Goal: Information Seeking & Learning: Learn about a topic

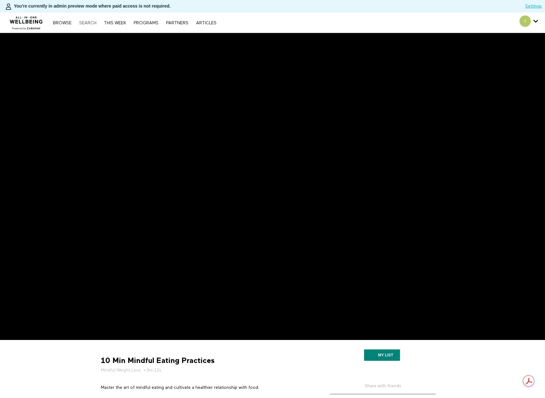
click at [91, 21] on link "Search" at bounding box center [88, 23] width 24 height 4
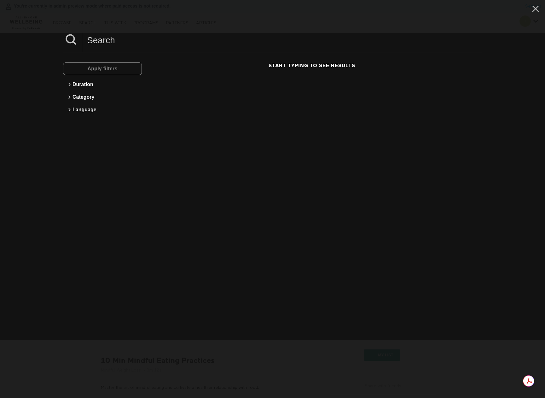
click at [119, 36] on input at bounding box center [281, 40] width 399 height 17
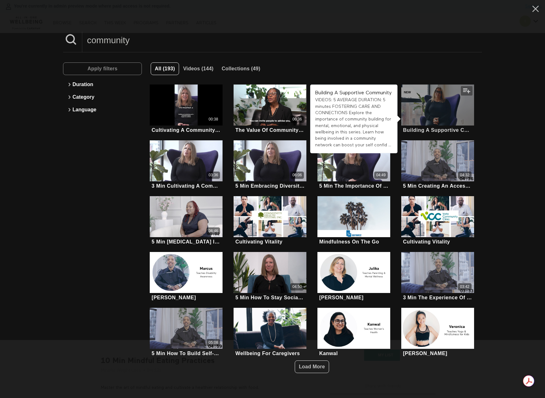
type input "community"
click at [437, 101] on div at bounding box center [437, 104] width 73 height 41
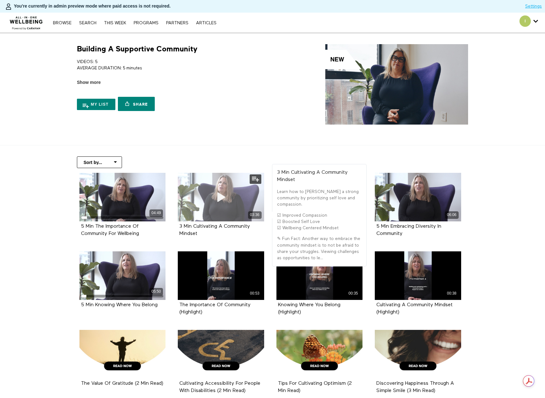
click at [227, 192] on icon at bounding box center [220, 196] width 19 height 11
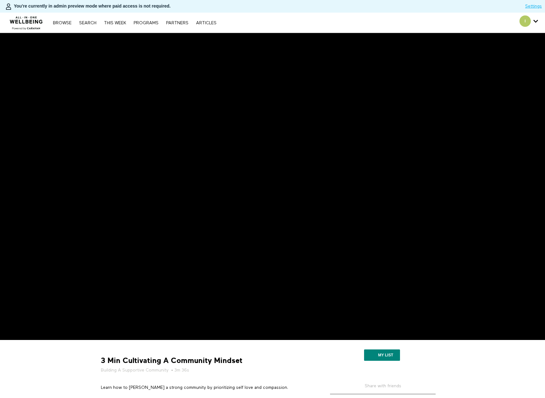
click at [29, 20] on img at bounding box center [26, 21] width 38 height 19
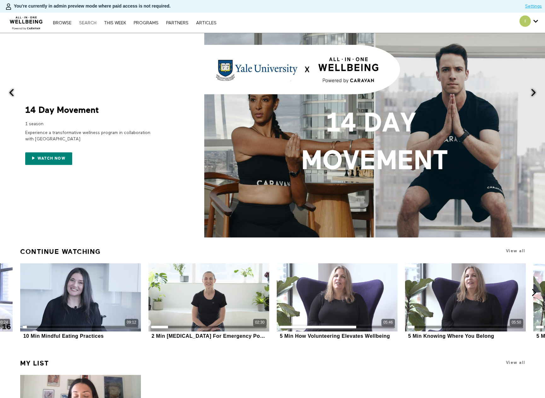
click at [88, 23] on link "Search" at bounding box center [88, 23] width 24 height 4
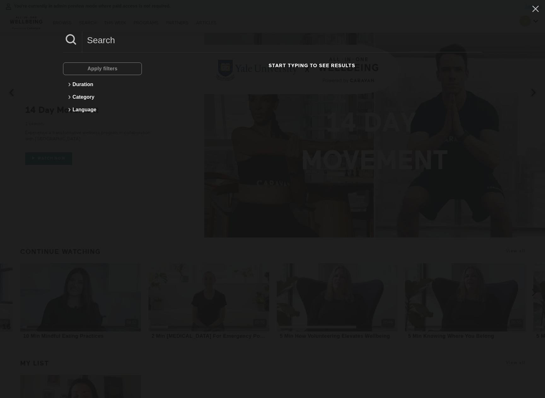
click at [103, 38] on input at bounding box center [281, 40] width 399 height 17
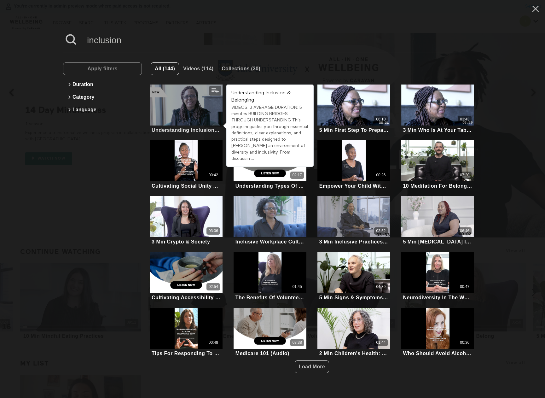
type input "inclusion"
click at [187, 101] on div at bounding box center [186, 104] width 73 height 41
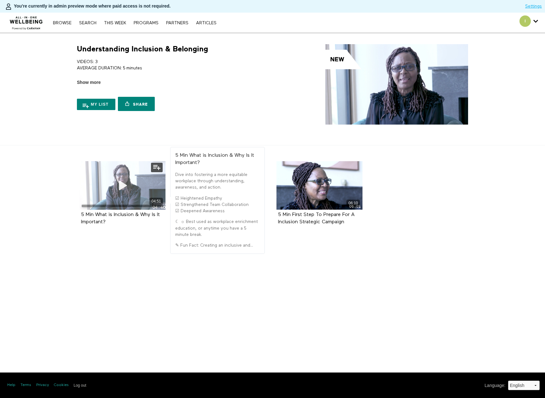
click at [121, 179] on span at bounding box center [122, 185] width 19 height 19
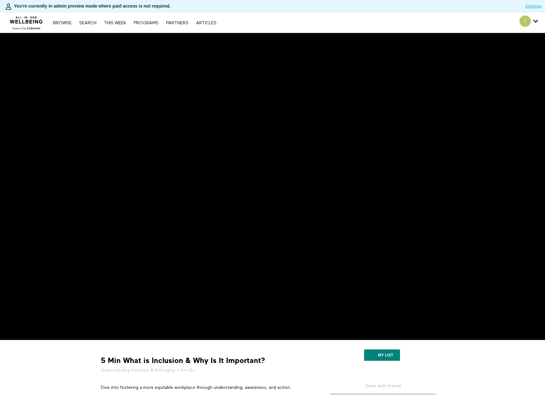
click at [94, 18] on div "Browse Search THIS WEEK PROGRAMS PARTNERS ARTICLES Account settings Manage Subs…" at bounding box center [187, 23] width 375 height 20
click at [91, 20] on nav "Browse Search THIS WEEK PROGRAMS PARTNERS ARTICLES Account settings Manage Subs…" at bounding box center [134, 23] width 169 height 6
click at [92, 22] on link "Search" at bounding box center [88, 23] width 24 height 4
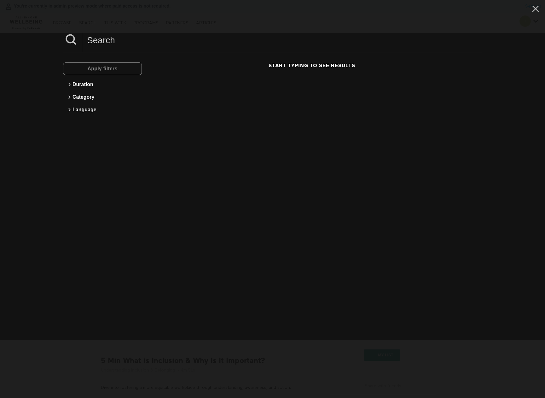
click at [89, 36] on input at bounding box center [281, 40] width 399 height 17
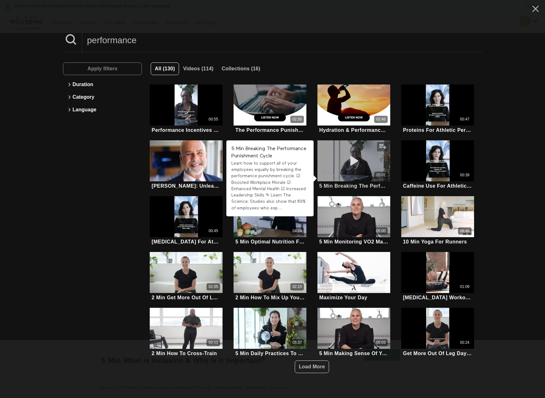
type input "performance"
click at [359, 165] on icon at bounding box center [353, 160] width 19 height 11
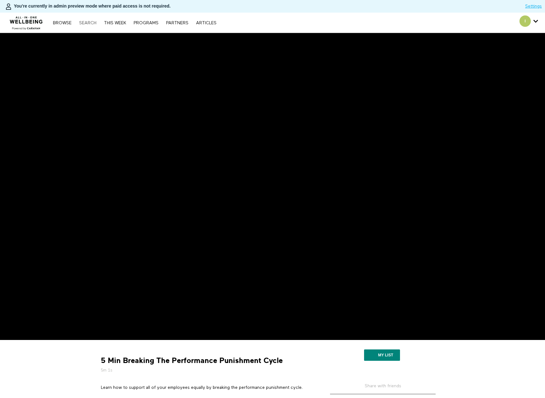
click at [91, 22] on link "Search" at bounding box center [88, 23] width 24 height 4
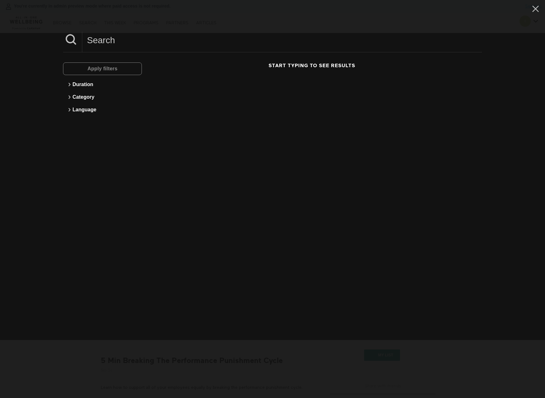
click at [102, 38] on input at bounding box center [281, 40] width 399 height 17
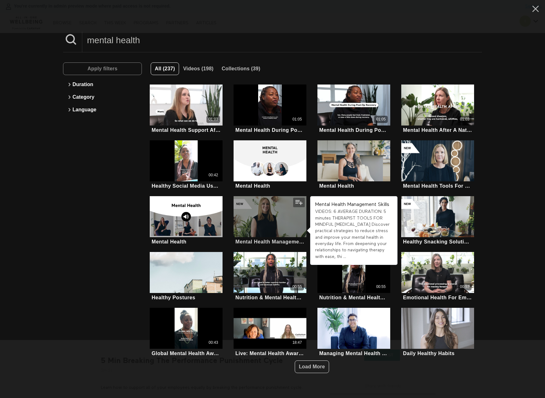
type input "mental health"
click at [256, 223] on div at bounding box center [269, 216] width 73 height 41
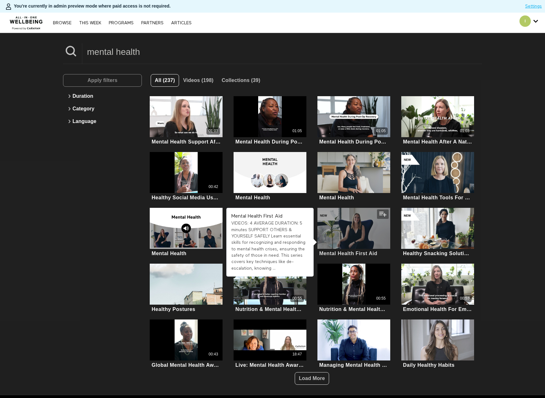
click at [354, 231] on div at bounding box center [353, 228] width 73 height 41
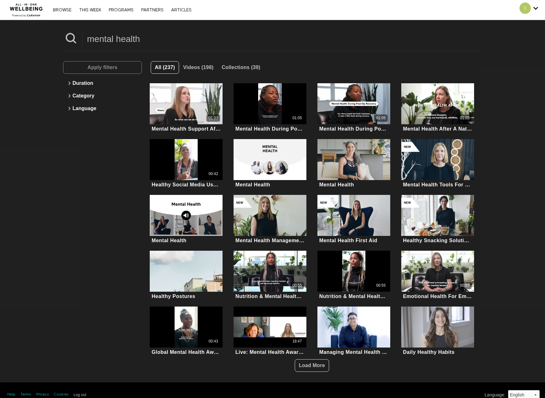
scroll to position [20, 0]
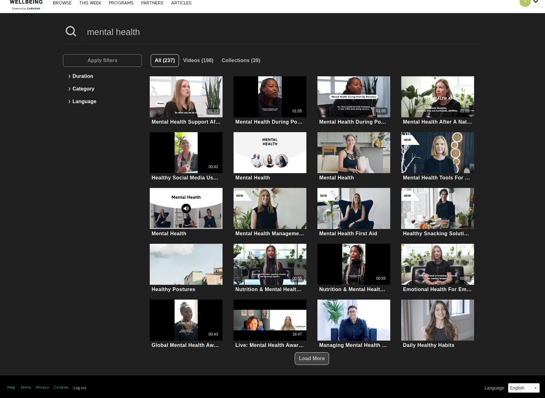
click at [311, 355] on span "Load More" at bounding box center [312, 357] width 26 height 5
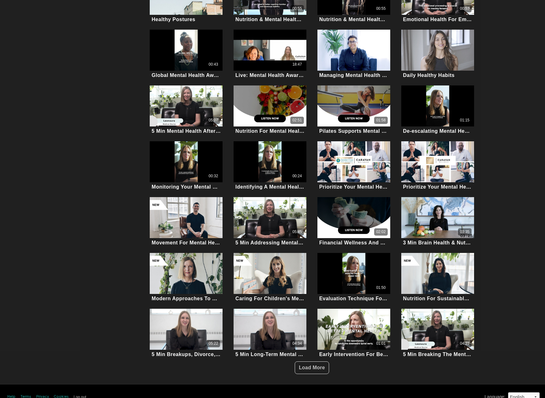
scroll to position [296, 0]
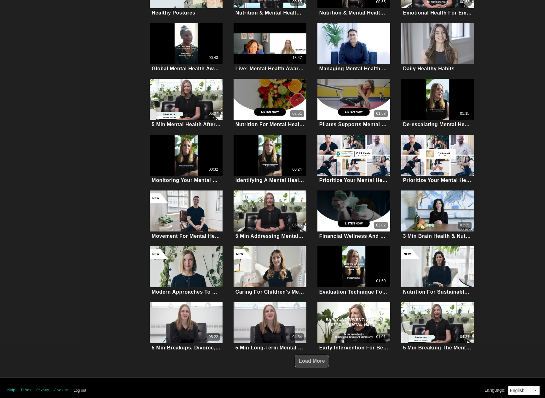
click at [315, 355] on span "Load More" at bounding box center [312, 361] width 26 height 12
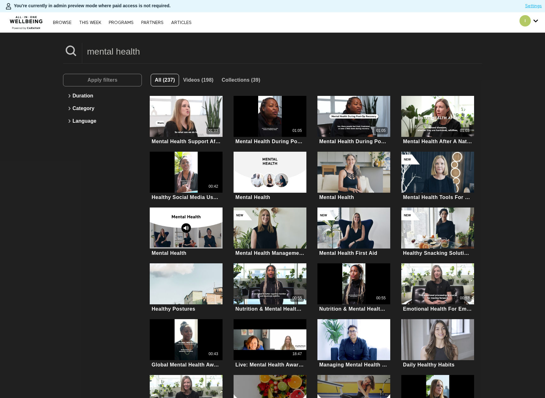
scroll to position [0, 0]
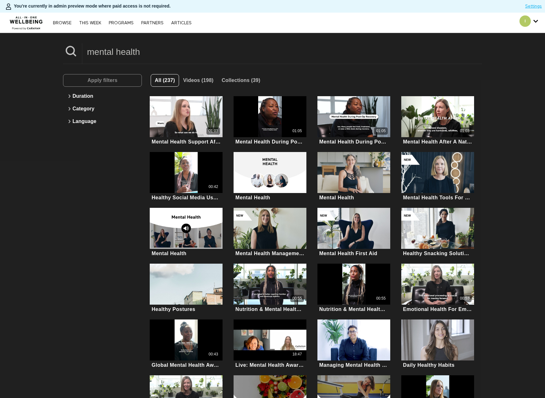
click at [121, 48] on input "mental health" at bounding box center [281, 51] width 399 height 17
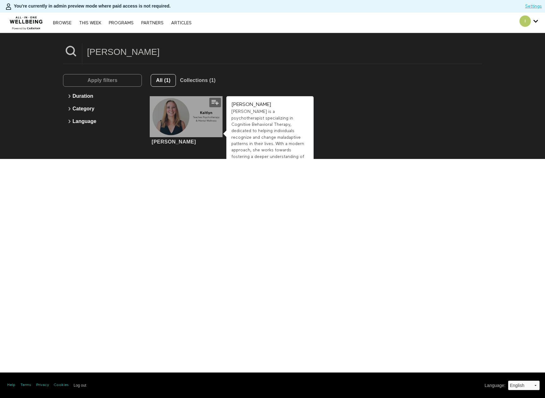
type input "kaitlyn"
click at [173, 127] on div at bounding box center [186, 116] width 73 height 41
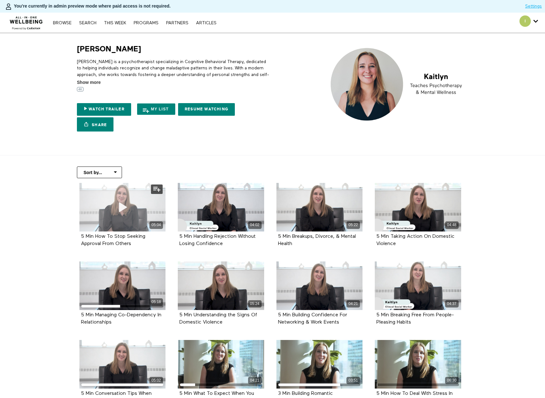
click at [146, 215] on div "05:04" at bounding box center [122, 207] width 86 height 49
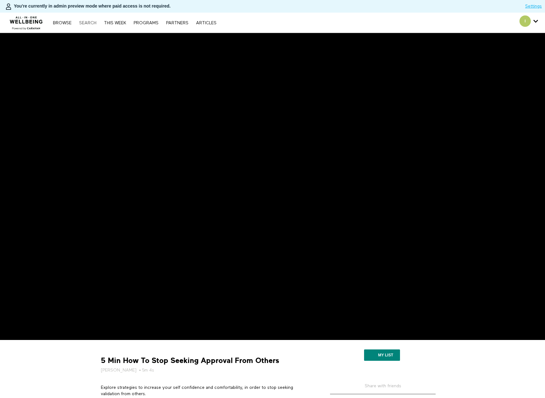
click at [94, 22] on link "Search" at bounding box center [88, 23] width 24 height 4
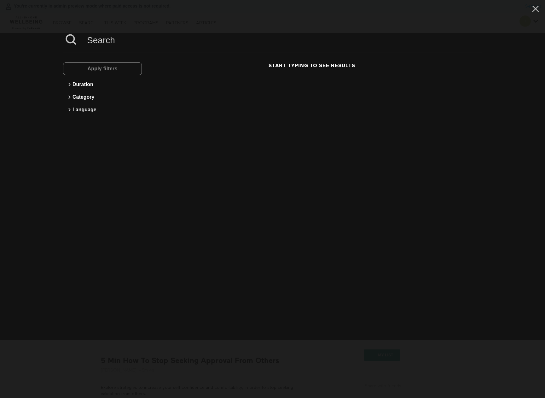
click at [146, 42] on input at bounding box center [281, 40] width 399 height 17
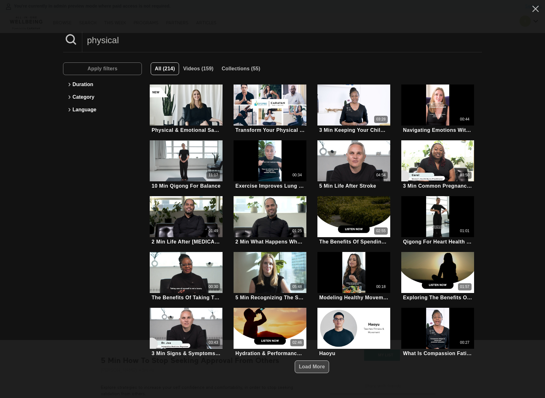
type input "physical"
click at [309, 361] on span "Load More" at bounding box center [312, 366] width 26 height 12
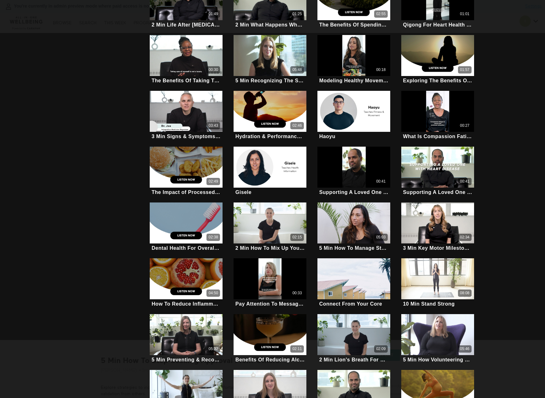
scroll to position [252, 0]
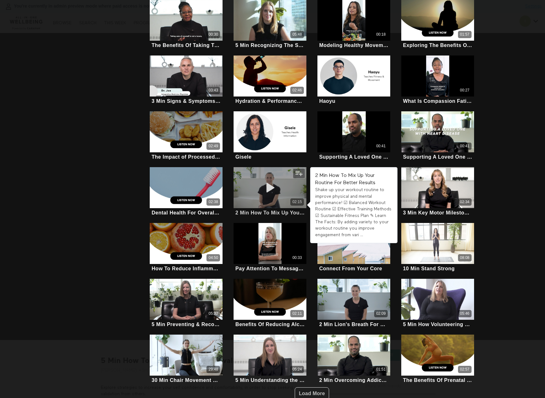
click at [270, 182] on icon at bounding box center [270, 187] width 19 height 11
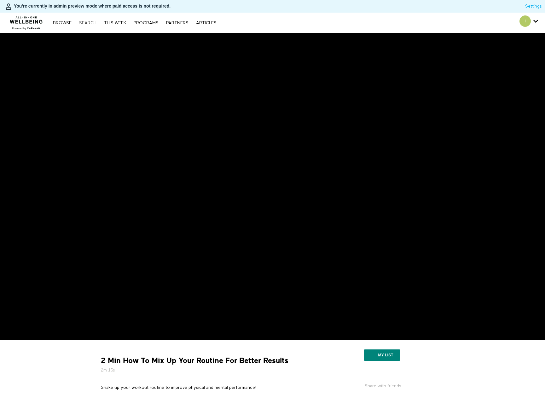
click at [85, 22] on link "Search" at bounding box center [88, 23] width 24 height 4
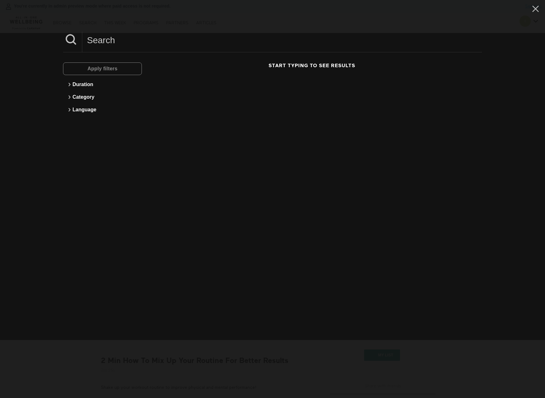
click at [132, 38] on input at bounding box center [281, 40] width 399 height 17
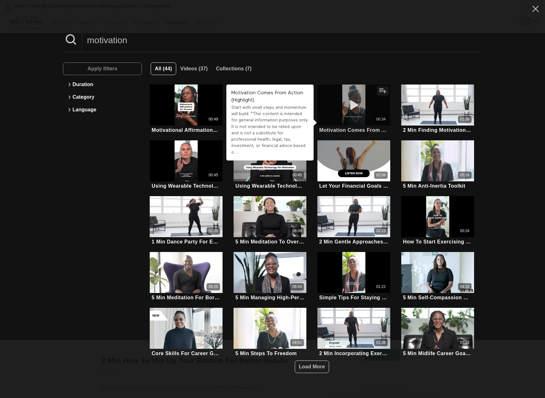
type input "motivation"
click at [358, 106] on icon at bounding box center [353, 105] width 19 height 11
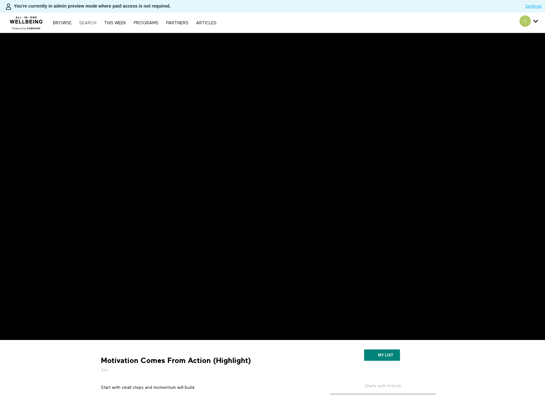
click at [94, 23] on link "Search" at bounding box center [88, 23] width 24 height 4
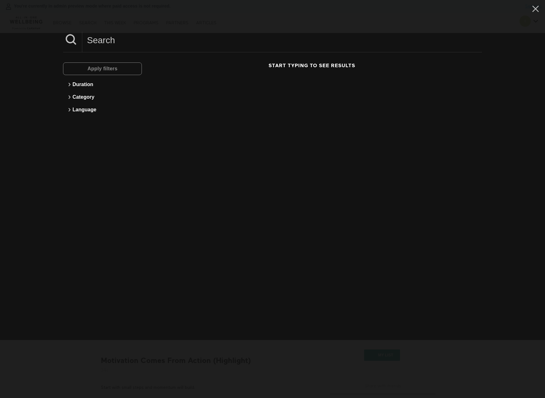
click at [109, 40] on input at bounding box center [281, 40] width 399 height 17
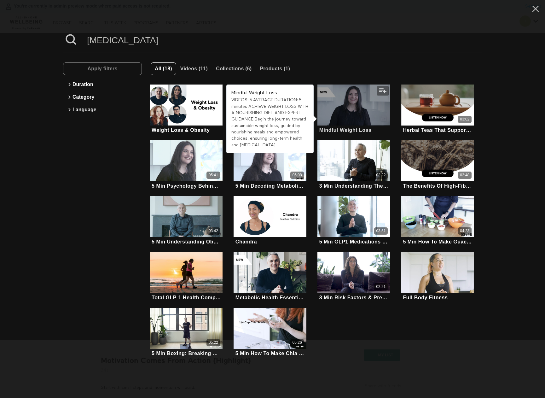
type input "[MEDICAL_DATA]"
click at [363, 113] on div at bounding box center [353, 104] width 73 height 41
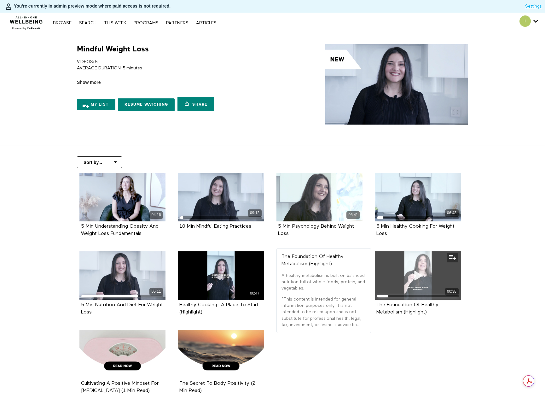
click at [413, 273] on icon at bounding box center [417, 275] width 19 height 11
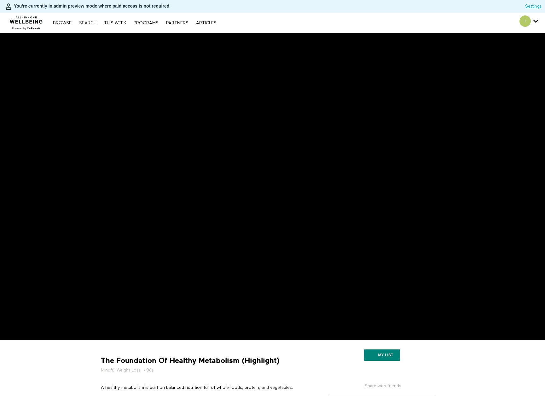
click at [92, 21] on link "Search" at bounding box center [88, 23] width 24 height 4
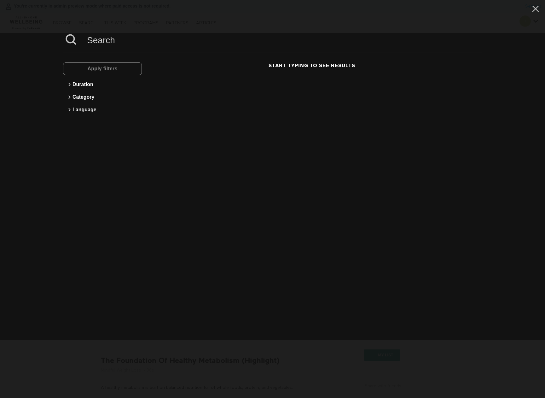
click at [147, 43] on input at bounding box center [281, 40] width 399 height 17
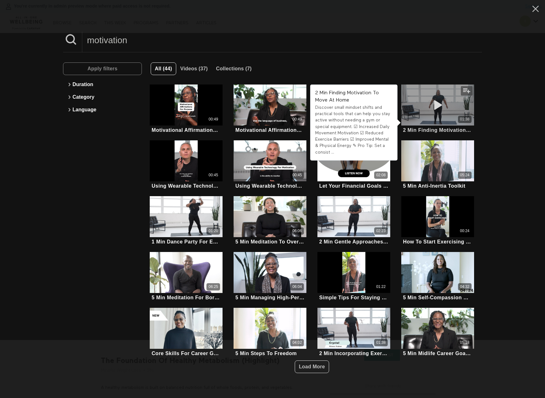
type input "motivation"
click at [440, 114] on div "01:38" at bounding box center [437, 104] width 73 height 41
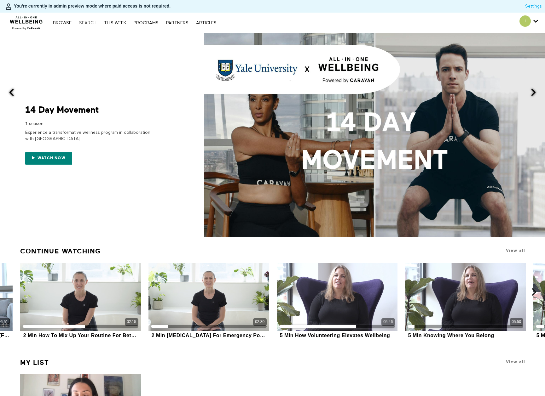
click at [91, 23] on link "Search" at bounding box center [88, 23] width 24 height 4
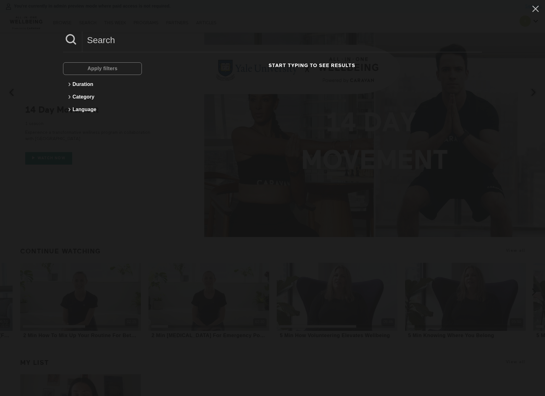
click at [139, 38] on input at bounding box center [281, 40] width 399 height 17
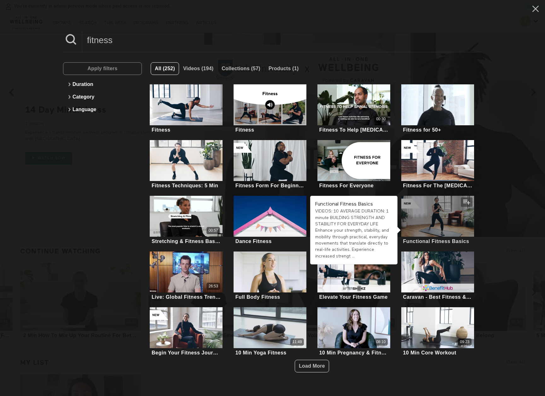
type input "fitness"
click at [447, 224] on div at bounding box center [437, 216] width 73 height 41
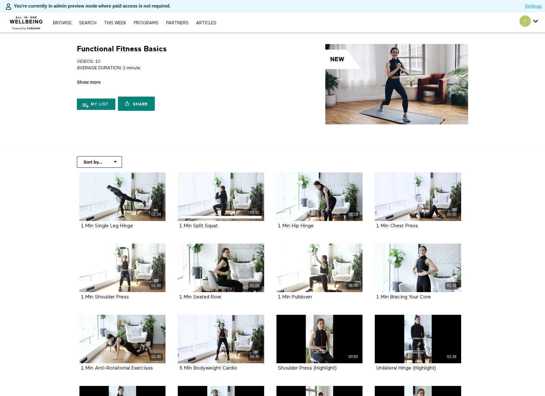
scroll to position [158, 0]
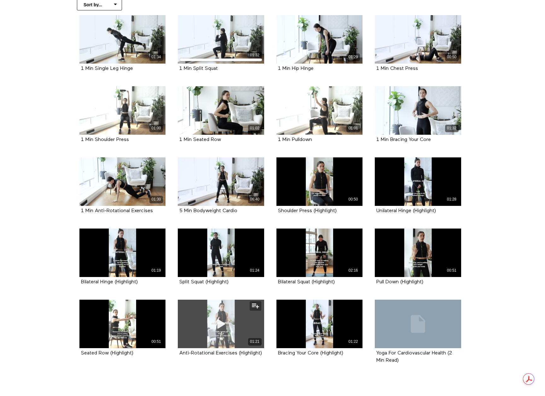
click at [221, 319] on icon at bounding box center [220, 324] width 19 height 11
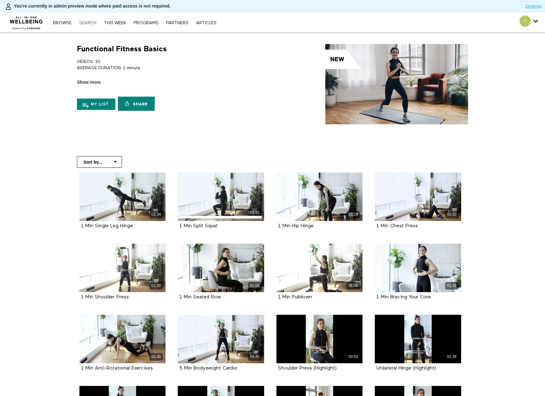
click at [92, 22] on link "Search" at bounding box center [88, 23] width 24 height 4
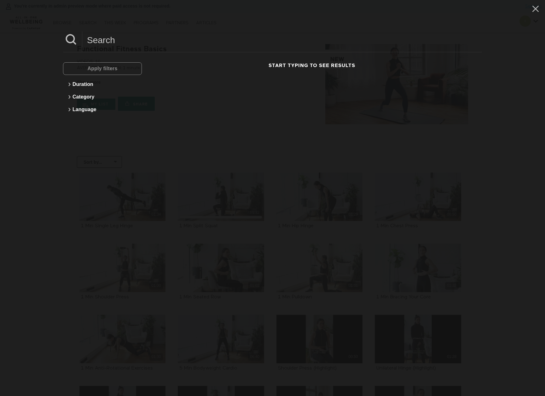
click at [129, 39] on input at bounding box center [281, 40] width 399 height 17
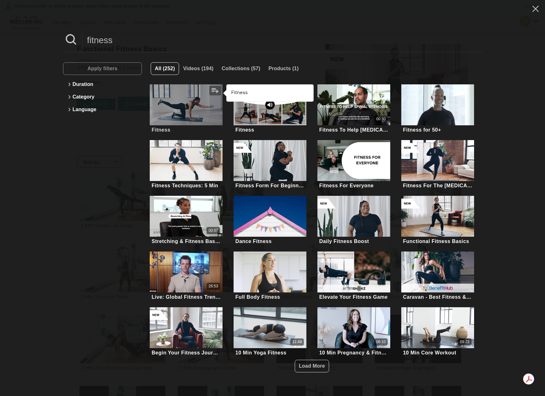
type input "fitness"
click at [192, 111] on div at bounding box center [186, 104] width 73 height 41
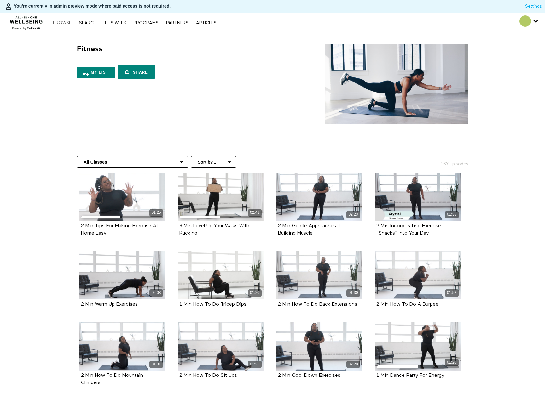
click at [66, 22] on link "Browse" at bounding box center [62, 23] width 25 height 4
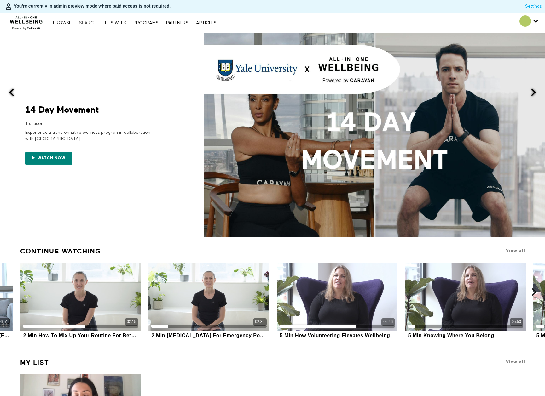
click at [89, 24] on link "Search" at bounding box center [88, 23] width 24 height 4
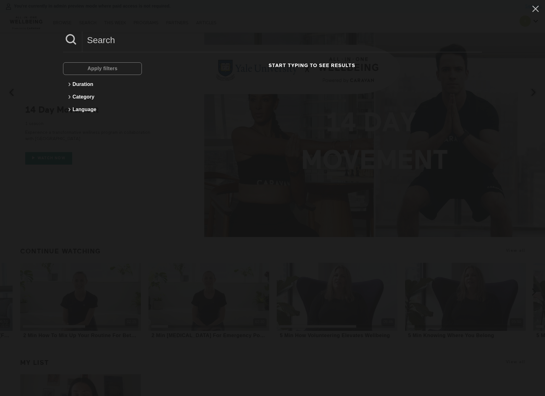
click at [123, 43] on input at bounding box center [281, 40] width 399 height 17
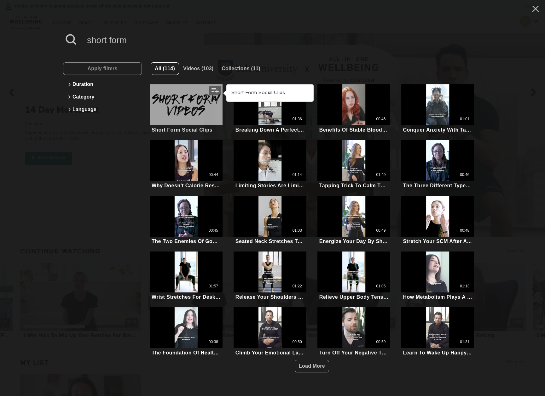
type input "short form"
click at [179, 101] on div at bounding box center [186, 104] width 73 height 41
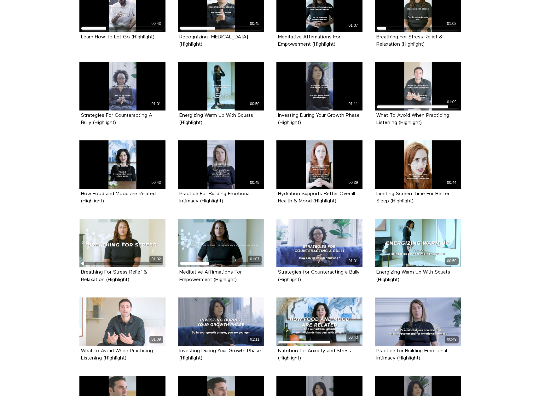
scroll to position [221, 0]
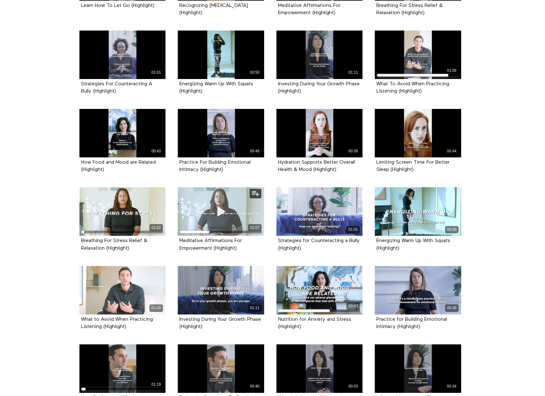
click at [218, 208] on icon at bounding box center [220, 211] width 19 height 11
